Goal: Information Seeking & Learning: Find specific fact

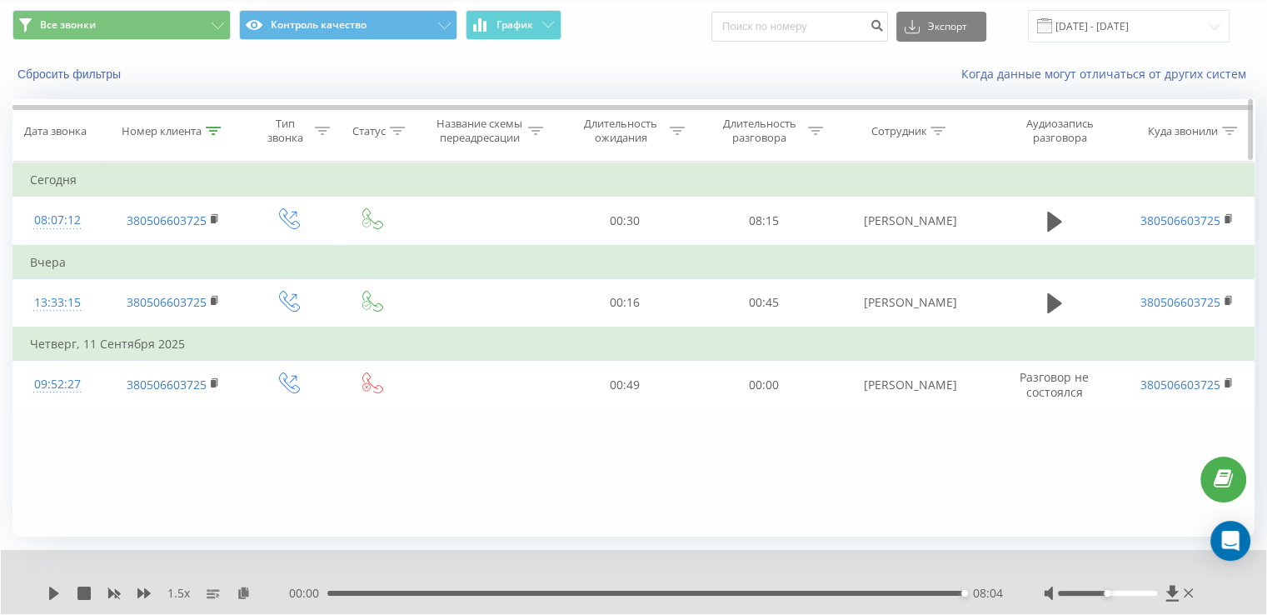
click at [213, 131] on icon at bounding box center [213, 131] width 15 height 8
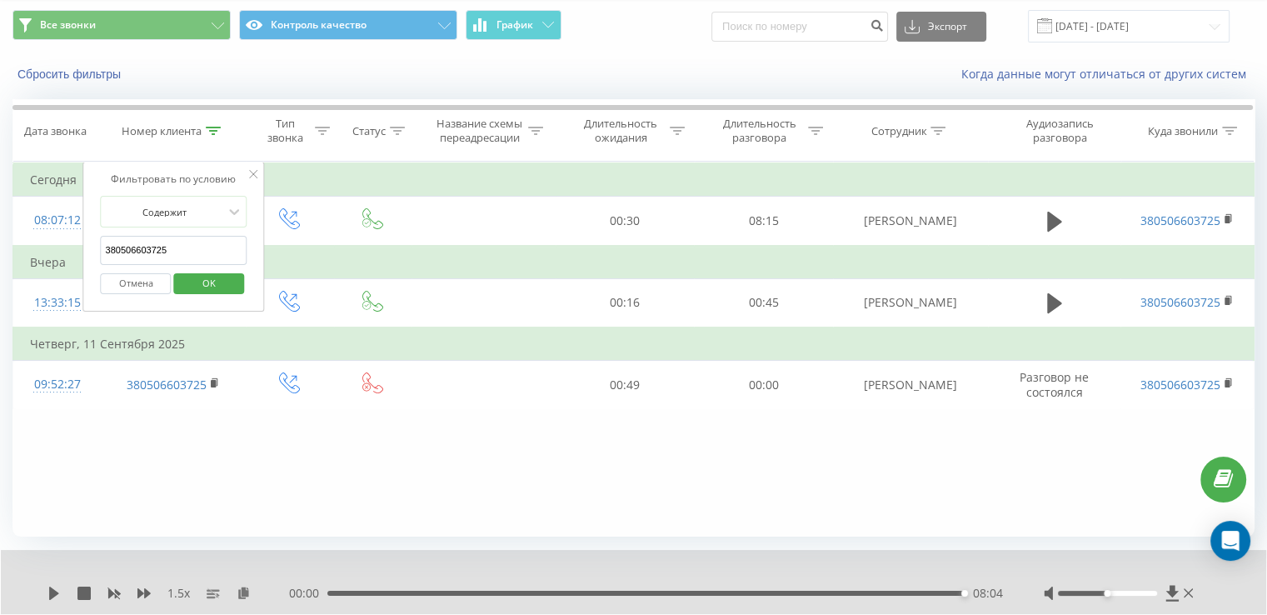
click at [177, 245] on input "380506603725" at bounding box center [174, 250] width 147 height 29
paste input "636047183"
click at [210, 287] on span "OK" at bounding box center [209, 283] width 47 height 26
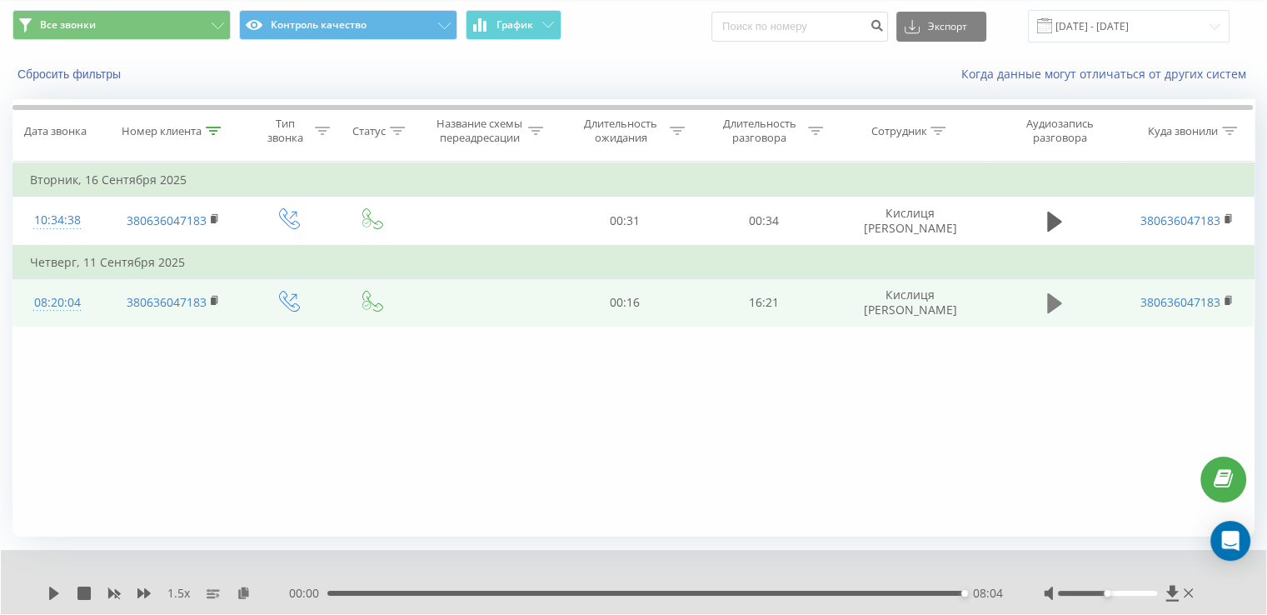
click at [1054, 302] on icon at bounding box center [1054, 303] width 15 height 20
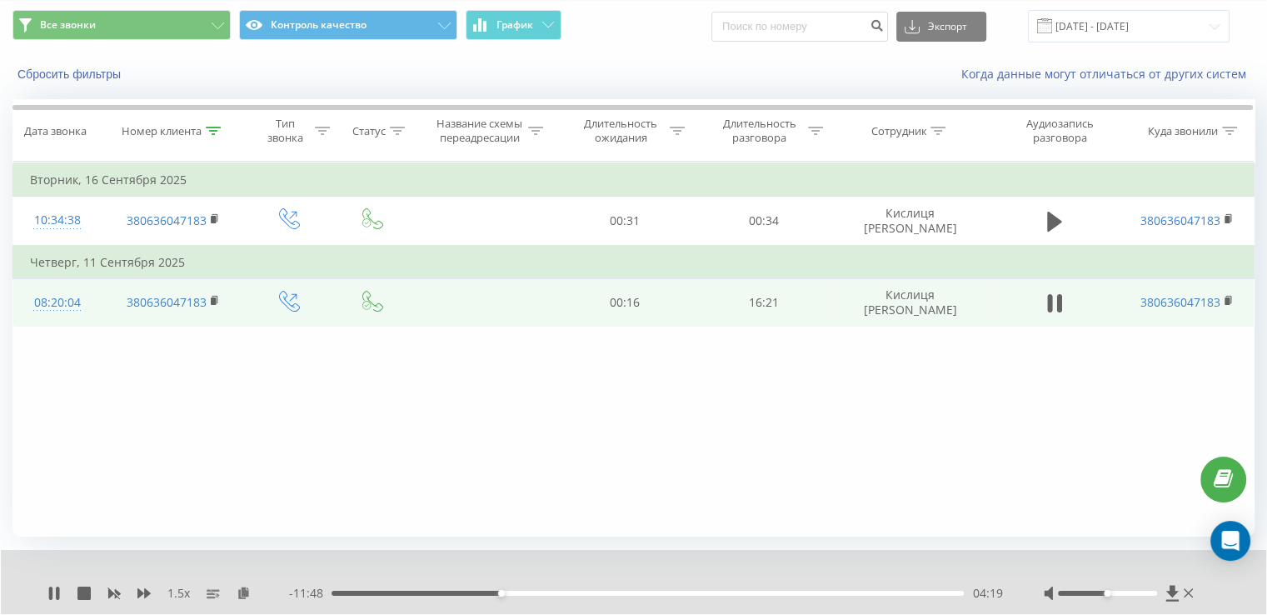
click at [51, 585] on div "1.5 x" at bounding box center [168, 593] width 242 height 17
click at [60, 598] on icon at bounding box center [53, 592] width 13 height 13
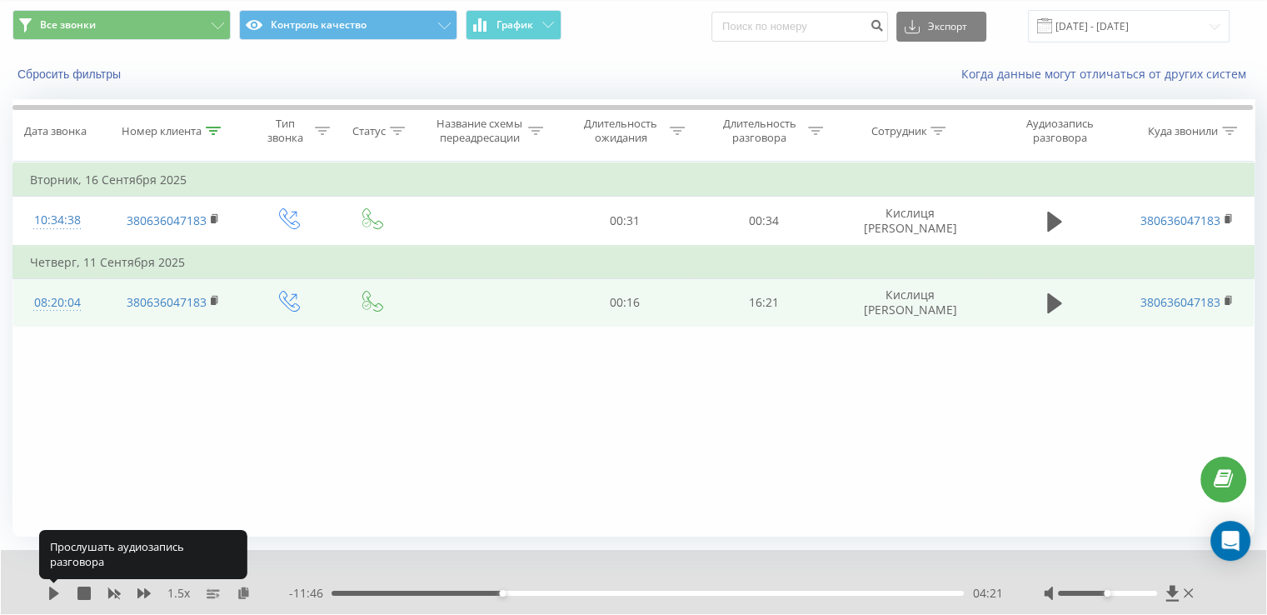
click at [60, 598] on icon at bounding box center [53, 592] width 13 height 13
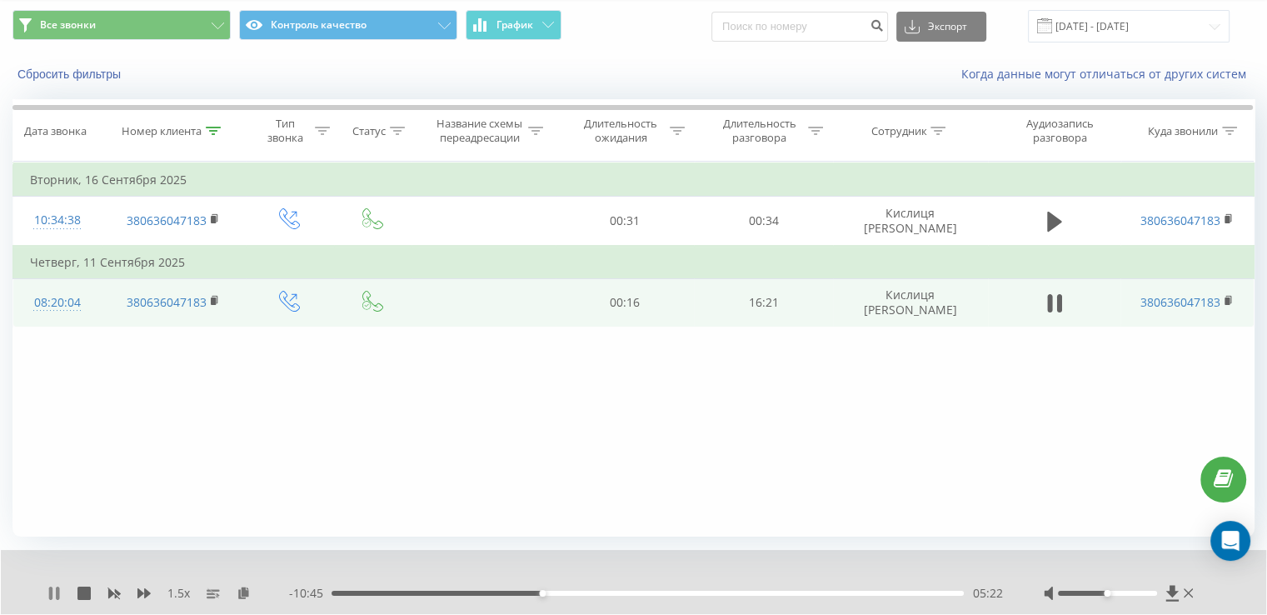
click at [56, 597] on icon at bounding box center [53, 592] width 13 height 13
click at [528, 593] on div "05:22" at bounding box center [648, 593] width 632 height 5
click at [54, 594] on icon at bounding box center [54, 592] width 10 height 13
click at [515, 591] on div "05:12" at bounding box center [648, 593] width 632 height 5
click at [55, 593] on icon at bounding box center [53, 592] width 13 height 13
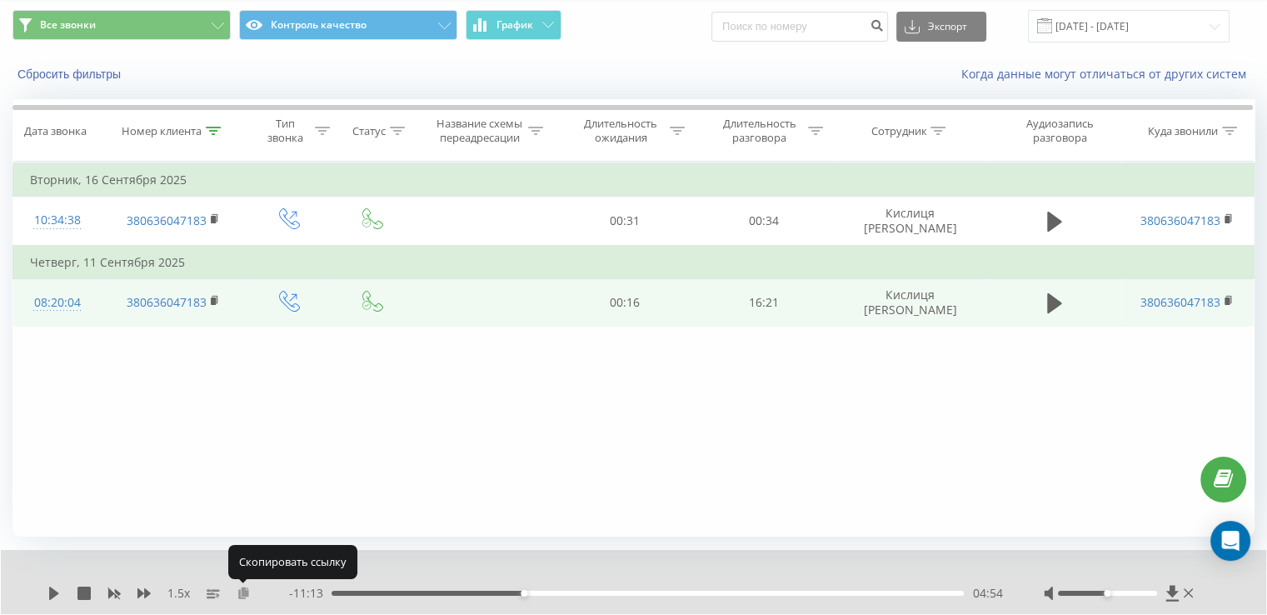
click at [244, 596] on icon at bounding box center [244, 592] width 14 height 12
click at [52, 597] on icon at bounding box center [54, 592] width 10 height 13
click at [52, 593] on icon at bounding box center [53, 592] width 13 height 13
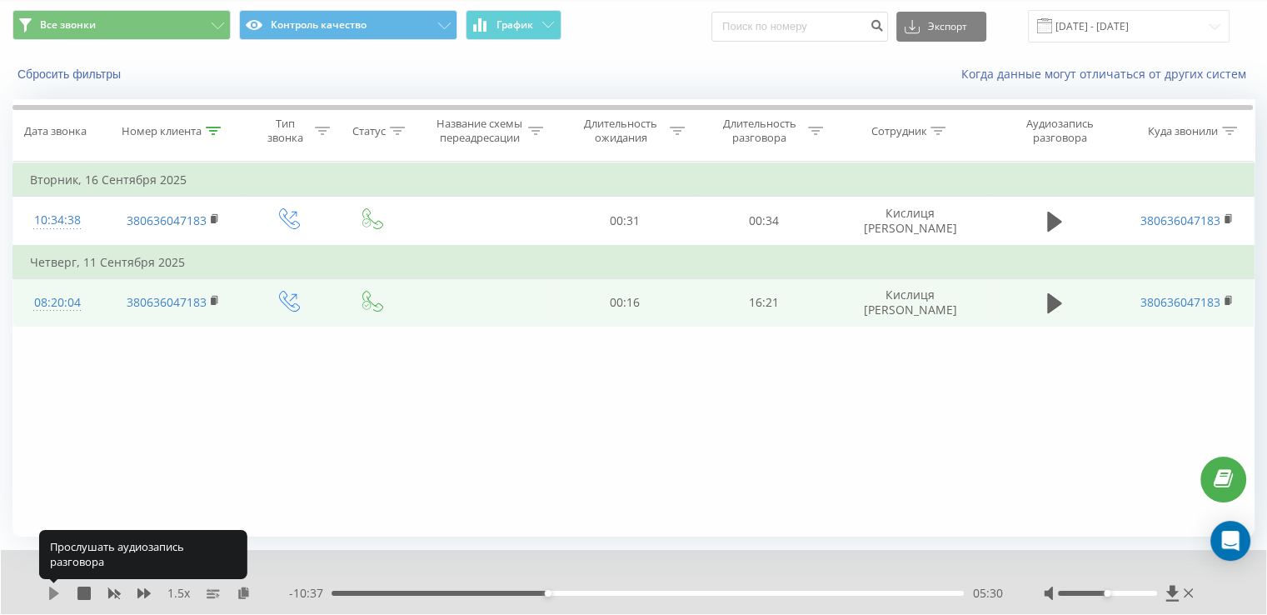
click at [57, 593] on icon at bounding box center [54, 592] width 10 height 13
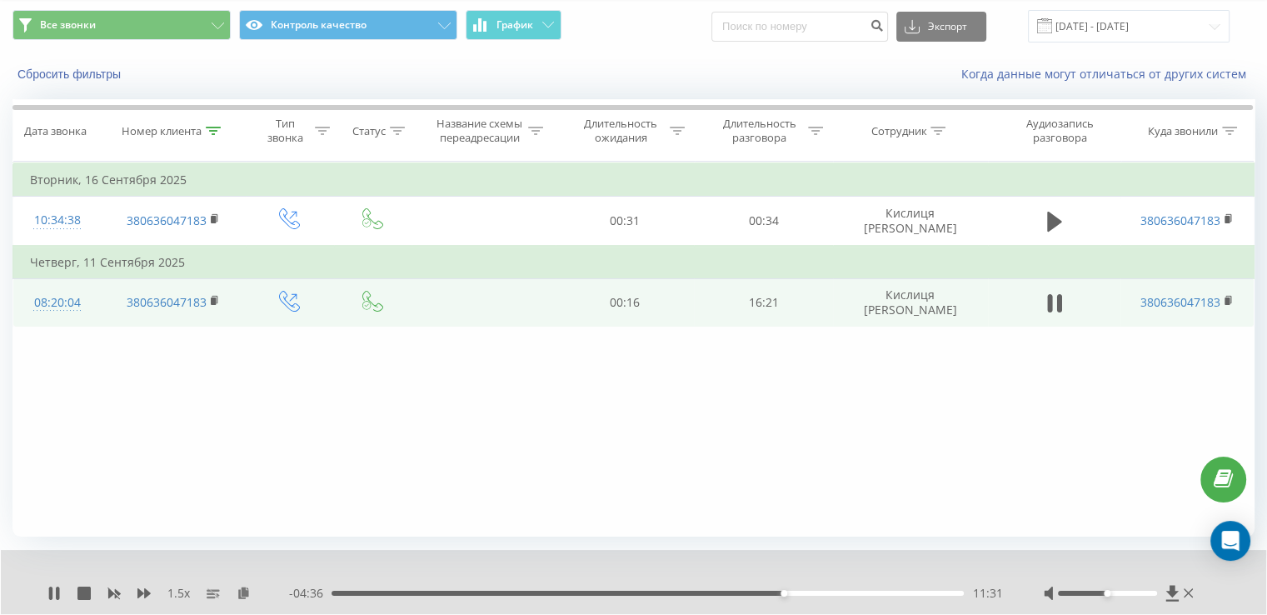
click at [53, 592] on icon at bounding box center [53, 592] width 13 height 13
click at [59, 593] on icon at bounding box center [53, 592] width 13 height 13
click at [57, 591] on icon at bounding box center [57, 592] width 3 height 13
click at [48, 596] on icon at bounding box center [53, 592] width 13 height 13
click at [55, 594] on icon at bounding box center [53, 592] width 13 height 13
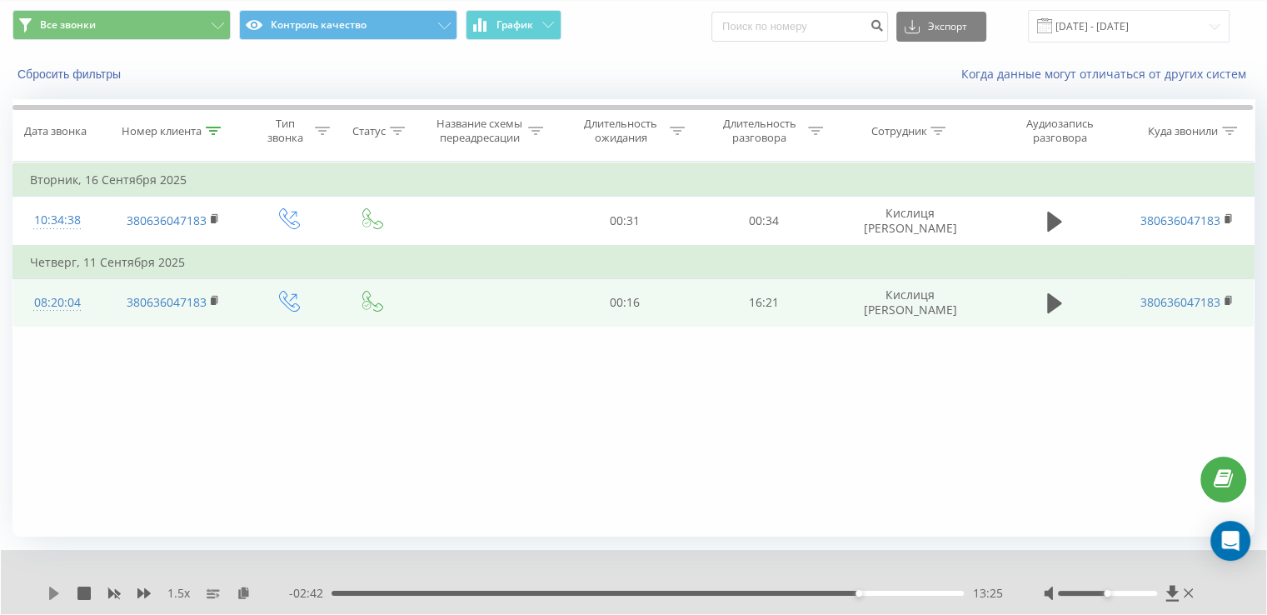
click at [57, 592] on icon at bounding box center [54, 592] width 10 height 13
click at [55, 598] on icon at bounding box center [53, 592] width 13 height 13
click at [213, 127] on icon at bounding box center [213, 131] width 15 height 8
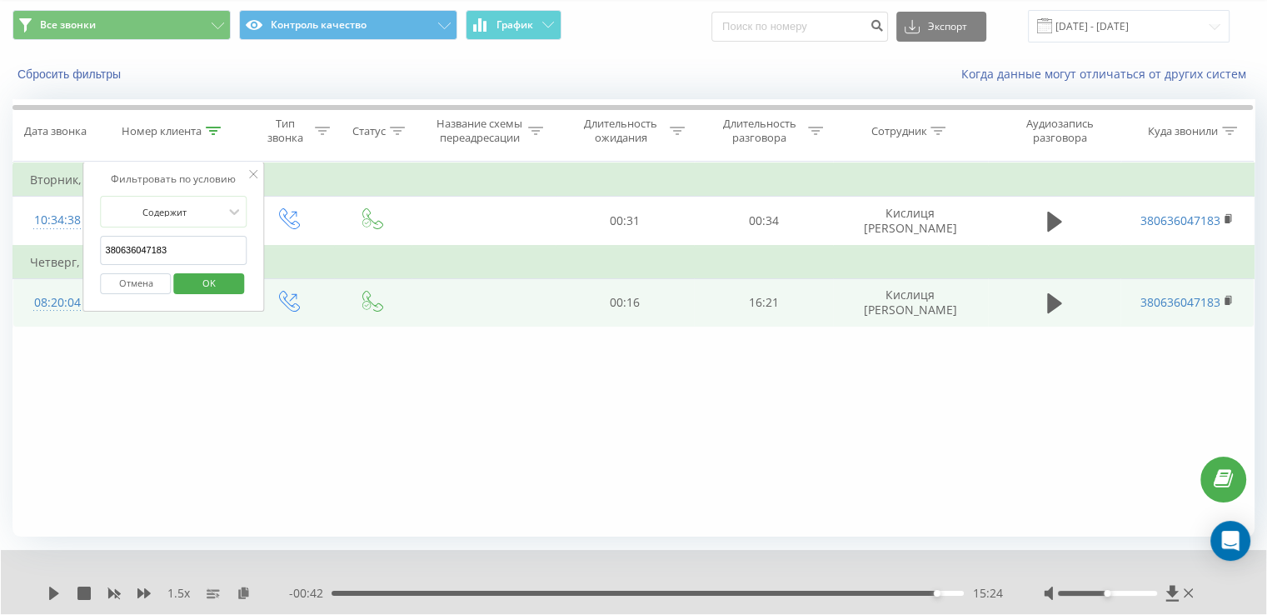
click at [164, 252] on input "380636047183" at bounding box center [174, 250] width 147 height 29
paste input "95773127"
click at [193, 288] on span "OK" at bounding box center [209, 283] width 47 height 26
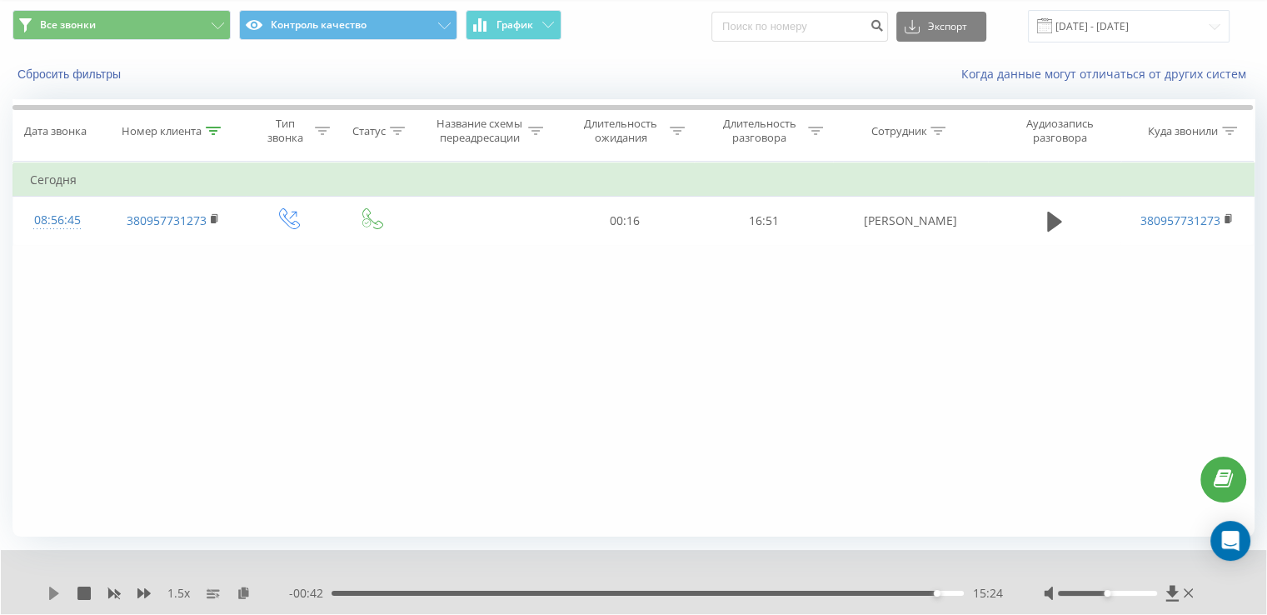
click at [57, 592] on icon at bounding box center [54, 592] width 10 height 13
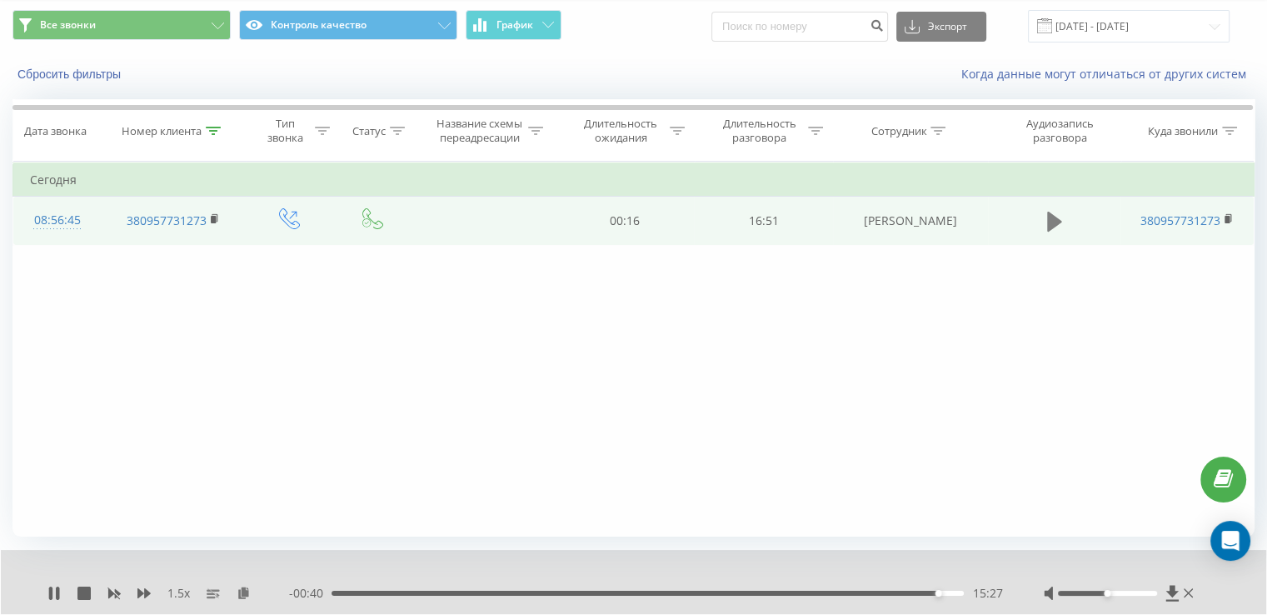
click at [1059, 224] on icon at bounding box center [1054, 221] width 15 height 23
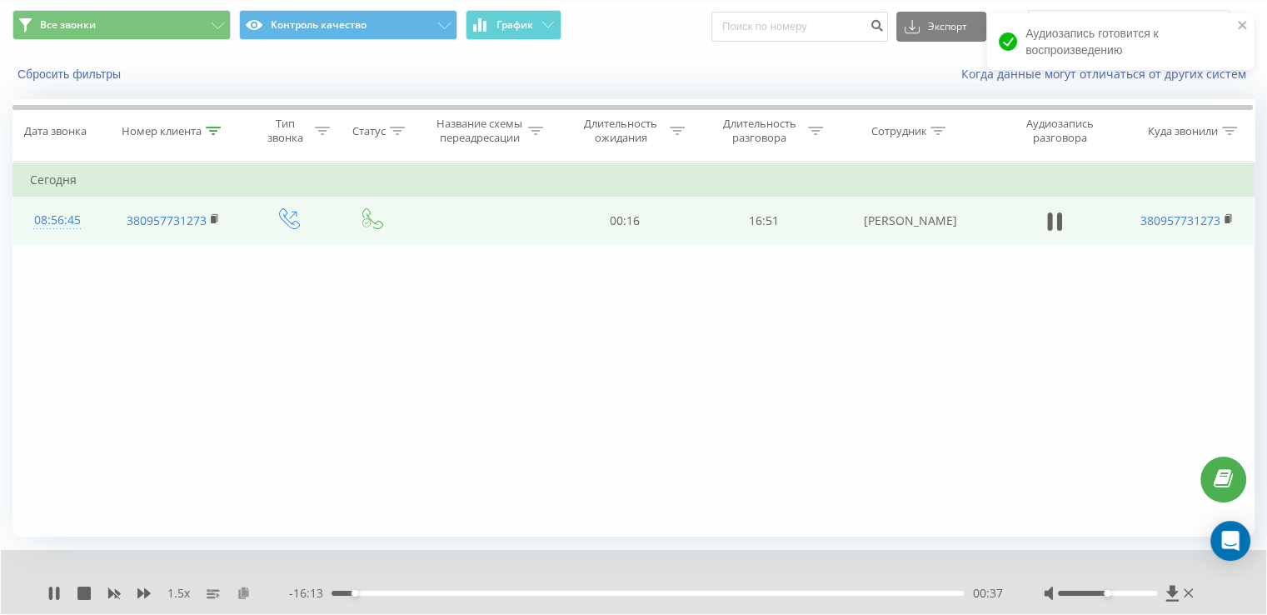
click at [247, 594] on icon at bounding box center [244, 592] width 14 height 12
click at [59, 590] on icon at bounding box center [57, 592] width 3 height 13
click at [56, 594] on icon at bounding box center [54, 592] width 10 height 13
click at [213, 131] on icon at bounding box center [213, 131] width 15 height 8
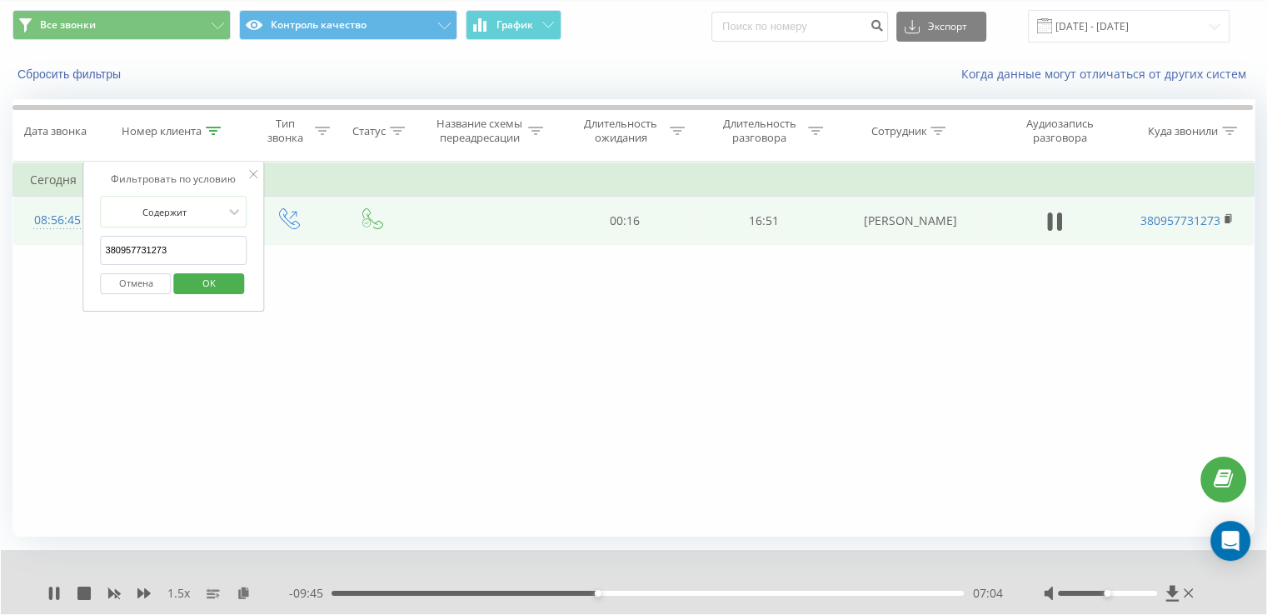
click at [187, 244] on input "380957731273" at bounding box center [174, 250] width 147 height 29
paste input "93638929"
type input "380993638929"
click at [220, 278] on span "OK" at bounding box center [209, 283] width 47 height 26
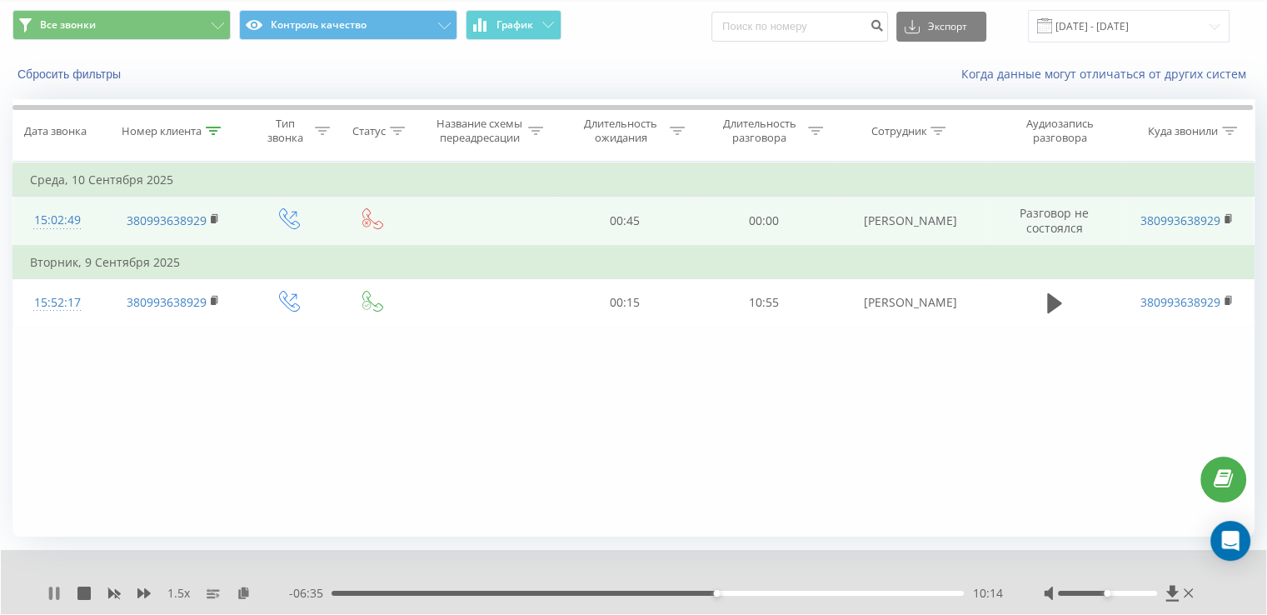
click at [50, 591] on icon at bounding box center [50, 592] width 3 height 13
click at [50, 597] on icon at bounding box center [54, 592] width 10 height 13
click at [55, 593] on icon at bounding box center [53, 592] width 13 height 13
drag, startPoint x: 57, startPoint y: 594, endPoint x: 43, endPoint y: 597, distance: 13.7
click at [57, 594] on icon at bounding box center [53, 592] width 13 height 13
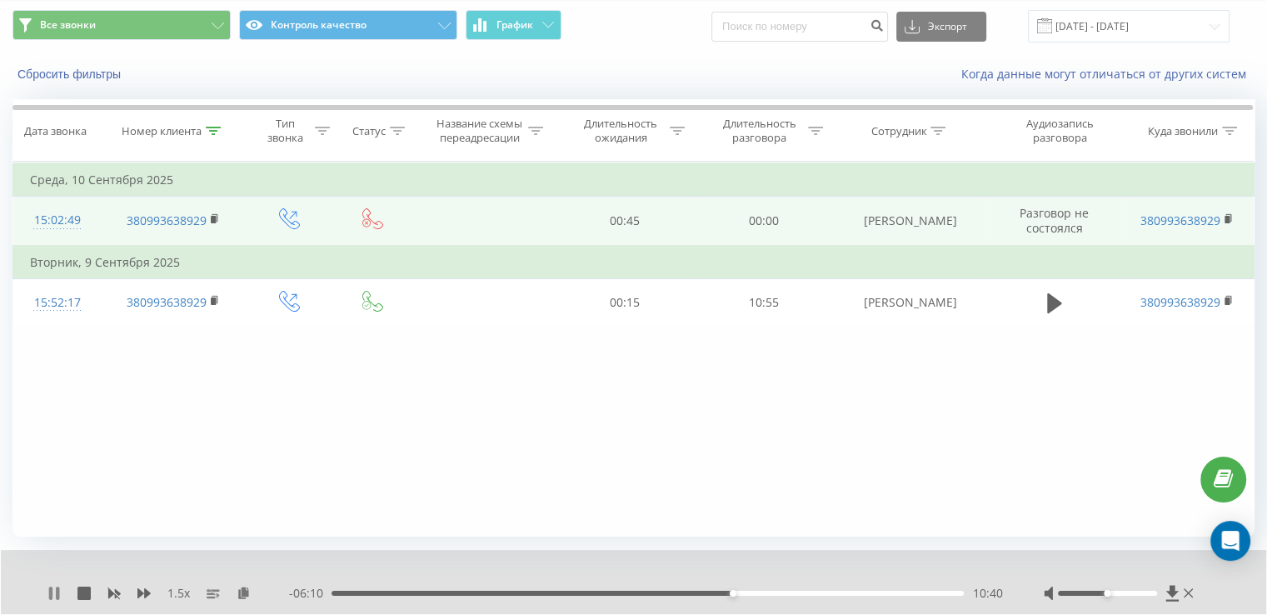
click at [54, 591] on icon at bounding box center [53, 592] width 13 height 13
click at [54, 594] on icon at bounding box center [54, 592] width 10 height 13
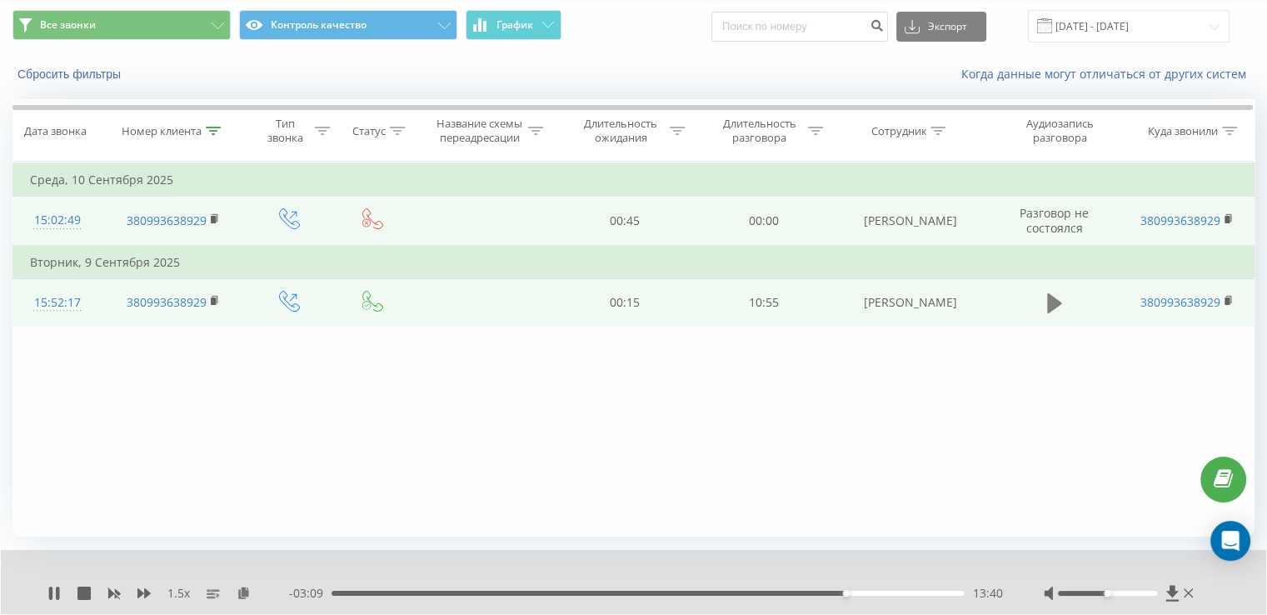
click at [1053, 307] on icon at bounding box center [1054, 303] width 15 height 20
click at [57, 599] on icon at bounding box center [53, 592] width 13 height 13
click at [52, 591] on icon at bounding box center [54, 592] width 10 height 13
drag, startPoint x: 507, startPoint y: 412, endPoint x: 710, endPoint y: 225, distance: 275.9
click at [515, 432] on div "Фильтровать по условию Содержит 380993638929 Отмена OK Фильтровать по условию Р…" at bounding box center [633, 349] width 1242 height 375
